Goal: Information Seeking & Learning: Stay updated

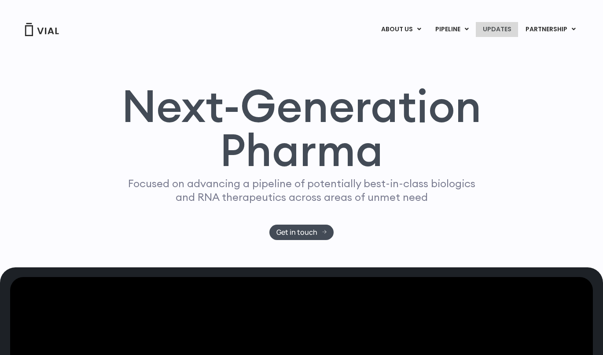
click at [499, 31] on link "UPDATES" at bounding box center [497, 29] width 42 height 15
click at [500, 30] on link "UPDATES" at bounding box center [497, 29] width 42 height 15
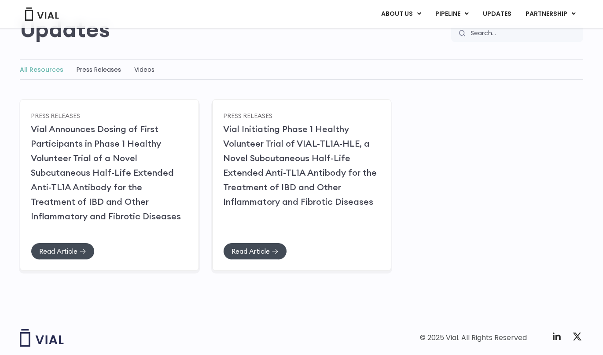
scroll to position [94, 0]
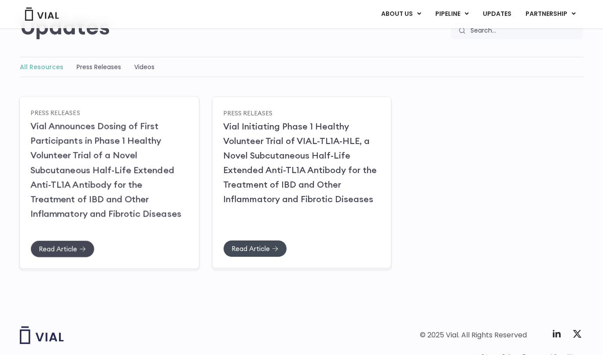
click at [76, 245] on span "Read Article" at bounding box center [58, 248] width 38 height 7
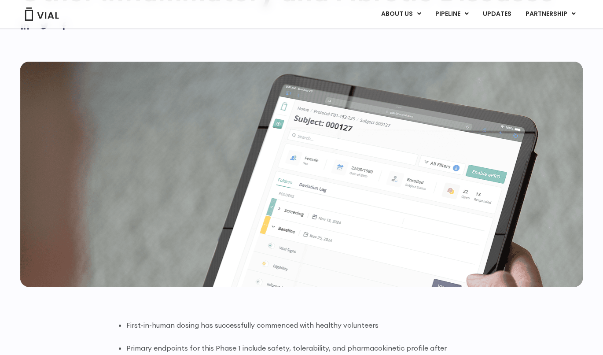
scroll to position [473, 0]
